Goal: Task Accomplishment & Management: Use online tool/utility

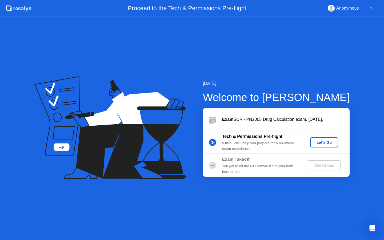
click at [331, 141] on div "Let's Go" at bounding box center [324, 142] width 24 height 4
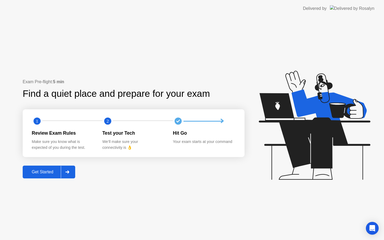
click at [46, 175] on div "Get Started" at bounding box center [42, 172] width 37 height 5
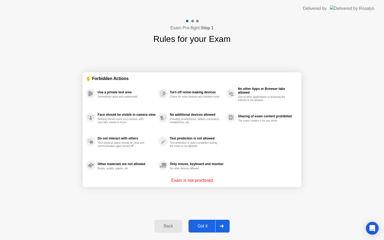
click at [199, 225] on div "Got it" at bounding box center [202, 226] width 25 height 5
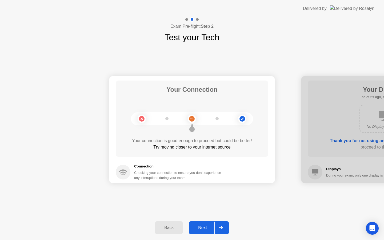
click at [208, 225] on div "Next" at bounding box center [203, 227] width 24 height 5
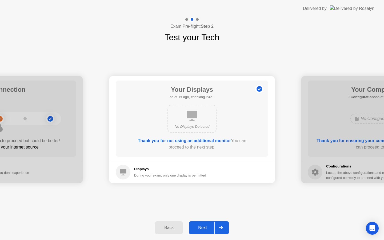
click at [208, 225] on div "Next" at bounding box center [203, 227] width 24 height 5
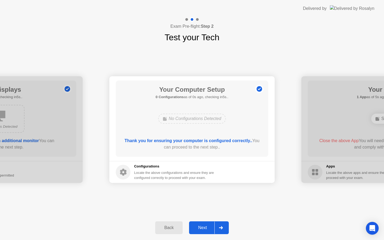
click at [208, 225] on div "Next" at bounding box center [203, 227] width 24 height 5
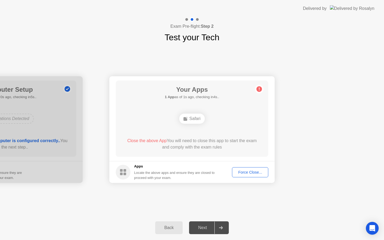
click at [208, 225] on div "Next" at bounding box center [203, 227] width 24 height 5
click at [250, 172] on div "Force Close..." at bounding box center [250, 172] width 33 height 4
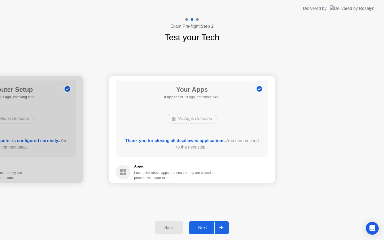
click at [201, 224] on button "Next" at bounding box center [209, 227] width 40 height 13
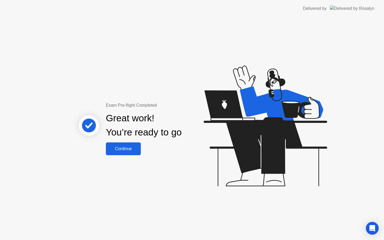
click at [134, 142] on div "Great work! You’re ready to go" at bounding box center [144, 126] width 144 height 34
click at [134, 147] on div "Continue" at bounding box center [124, 148] width 32 height 5
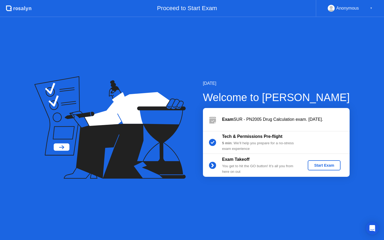
click at [319, 164] on div "Start Exam" at bounding box center [324, 165] width 29 height 4
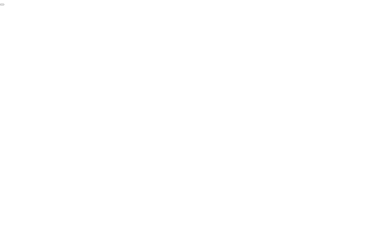
click div "End Proctoring Session"
